Goal: Transaction & Acquisition: Purchase product/service

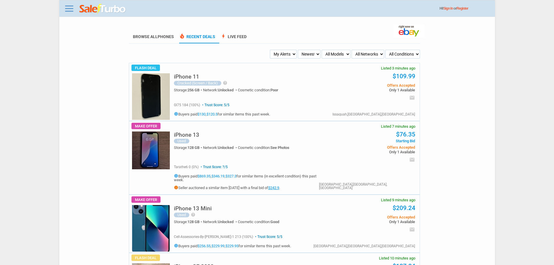
click at [284, 54] on ul "My Alerts All Deals BIN Only w/ Offers Only Newest Oldest Sold Fastest Savvy Bu…" at bounding box center [274, 54] width 291 height 9
click at [284, 54] on select "My Alerts All Deals BIN Only w/ Offers Only" at bounding box center [283, 54] width 27 height 9
select select "flash_bin"
click at [271, 50] on select "My Alerts All Deals BIN Only w/ Offers Only" at bounding box center [283, 54] width 27 height 9
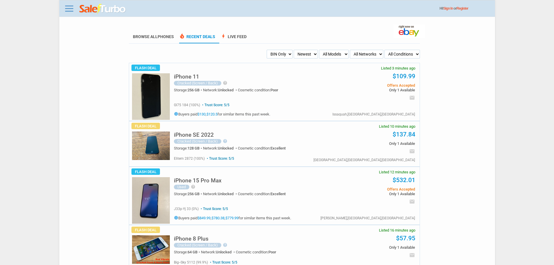
scroll to position [29, 0]
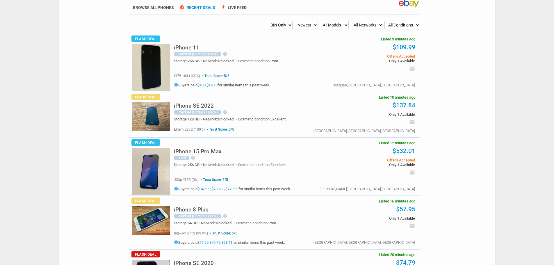
click at [153, 163] on img at bounding box center [151, 171] width 38 height 47
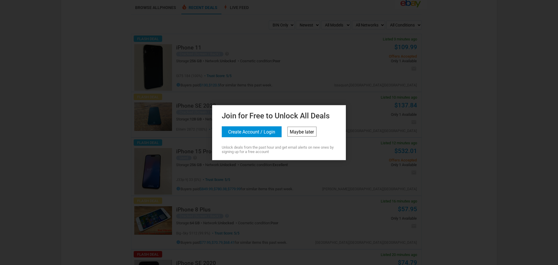
click at [311, 133] on link "Maybe later" at bounding box center [302, 132] width 29 height 10
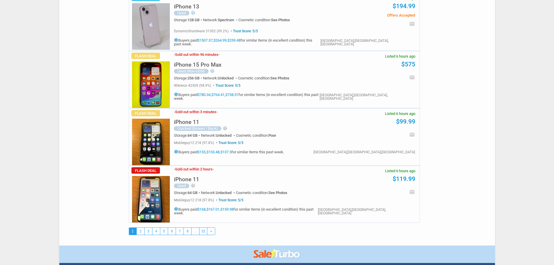
scroll to position [2675, 0]
